Goal: Use online tool/utility: Utilize a website feature to perform a specific function

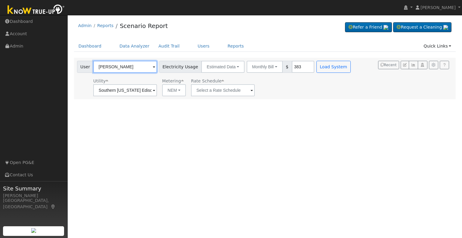
click at [125, 70] on input "[PERSON_NAME]" at bounding box center [125, 67] width 64 height 12
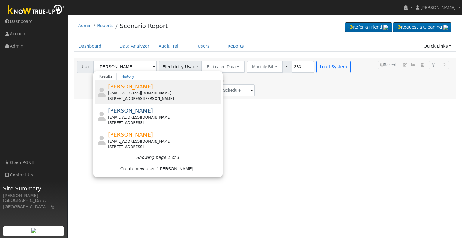
click at [126, 90] on div "[EMAIL_ADDRESS][DOMAIN_NAME]" at bounding box center [164, 92] width 112 height 5
type input "[PERSON_NAME]"
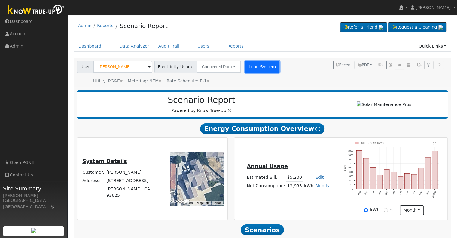
click at [253, 68] on button "Load System" at bounding box center [262, 67] width 34 height 12
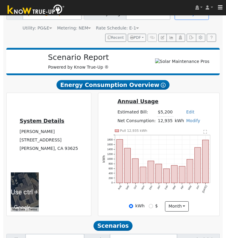
scroll to position [102, 0]
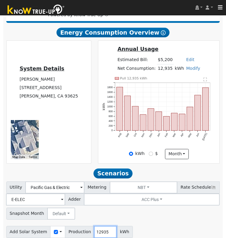
click at [94, 231] on input "12935" at bounding box center [105, 232] width 23 height 12
type input "15600"
click at [154, 229] on div "Add Solar System Use CSV Data Production 15600 kWh Production Ranges 90 100 110…" at bounding box center [113, 238] width 216 height 28
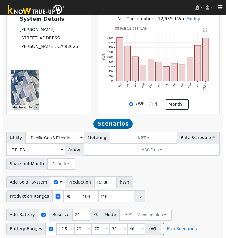
click at [56, 196] on input "checkbox" at bounding box center [58, 196] width 4 height 4
checkbox input "false"
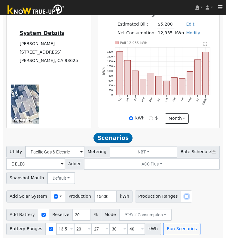
scroll to position [140, 0]
click at [127, 228] on input "40" at bounding box center [136, 229] width 18 height 12
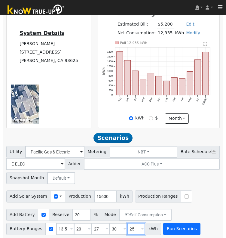
type input "25"
type input "27"
type input "30"
click at [181, 231] on button "Run Scenarios" at bounding box center [181, 229] width 37 height 12
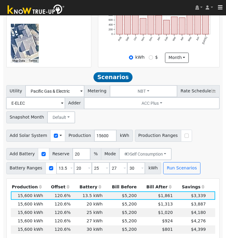
scroll to position [255, 0]
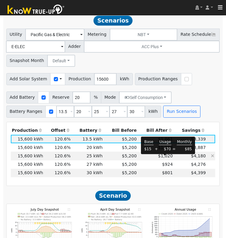
click at [163, 158] on span "$1,020" at bounding box center [165, 155] width 15 height 5
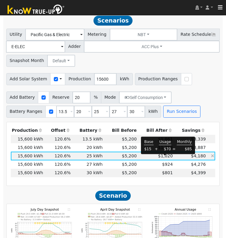
click at [167, 157] on span "$1,020" at bounding box center [165, 155] width 15 height 5
